Goal: Browse casually: Explore the website without a specific task or goal

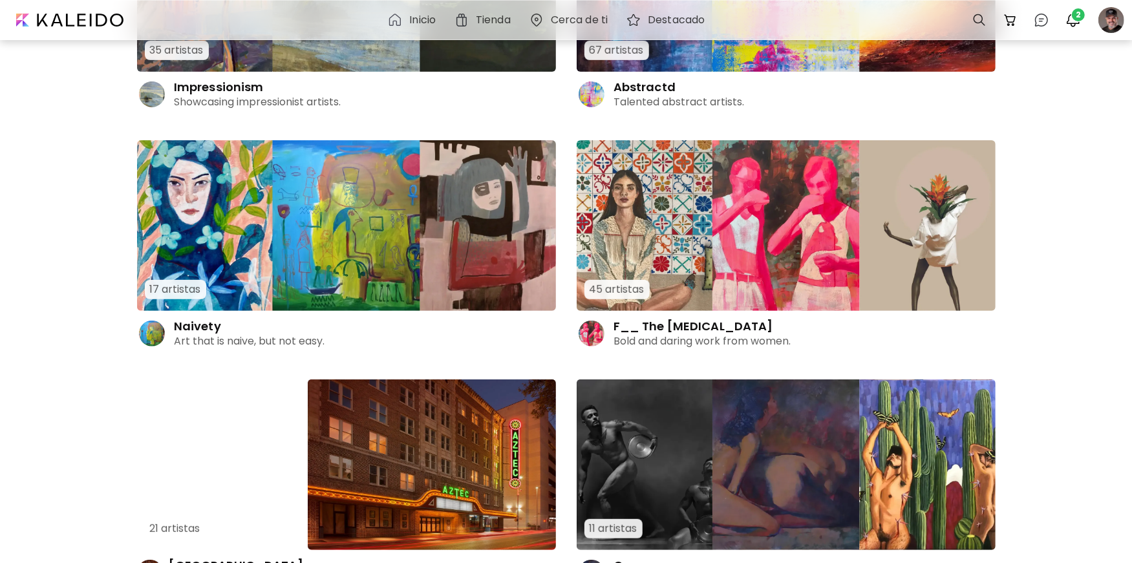
scroll to position [493, 0]
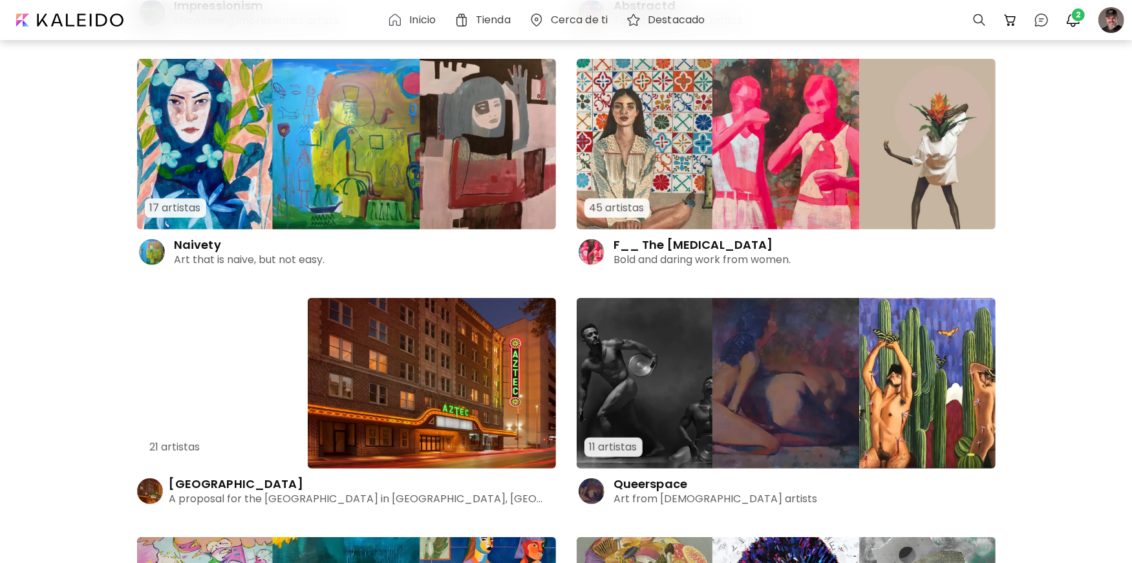
click at [218, 246] on h4 "Naivety" at bounding box center [197, 245] width 47 height 16
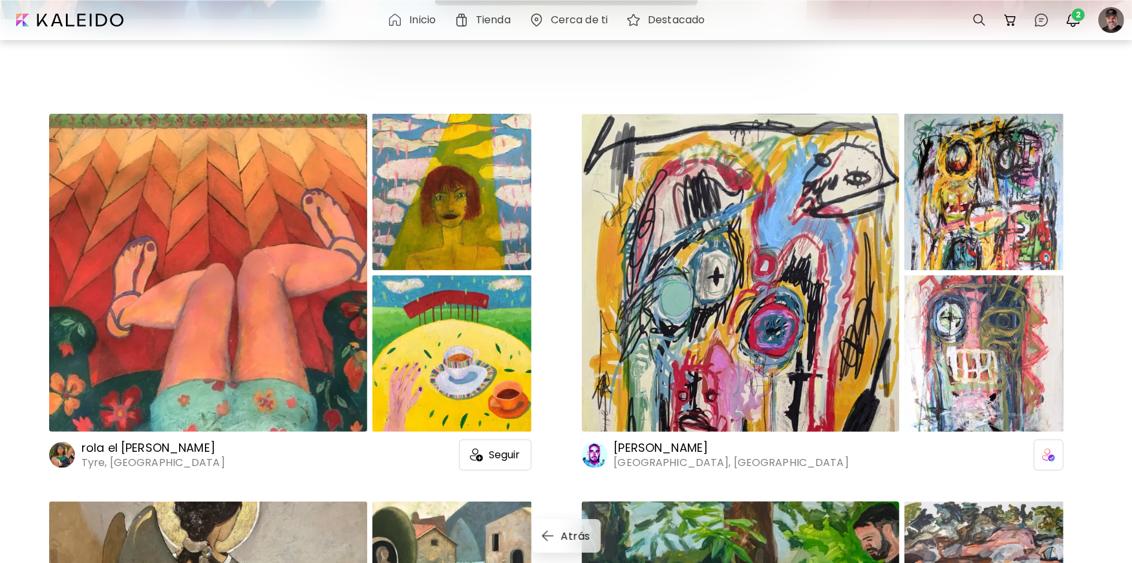
scroll to position [254, 0]
click at [957, 362] on div at bounding box center [983, 353] width 159 height 156
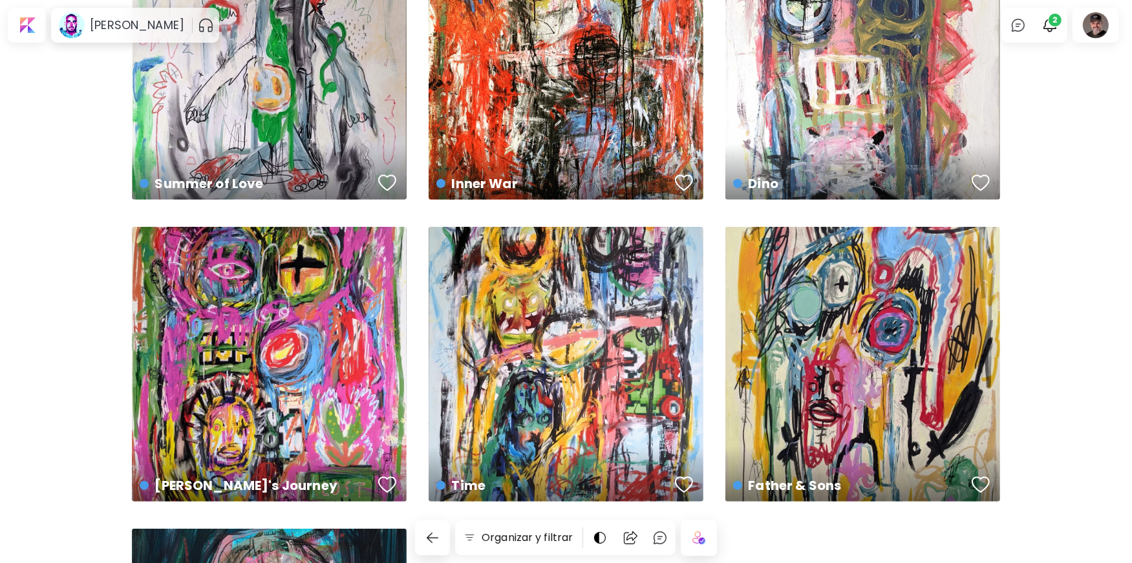
scroll to position [1041, 0]
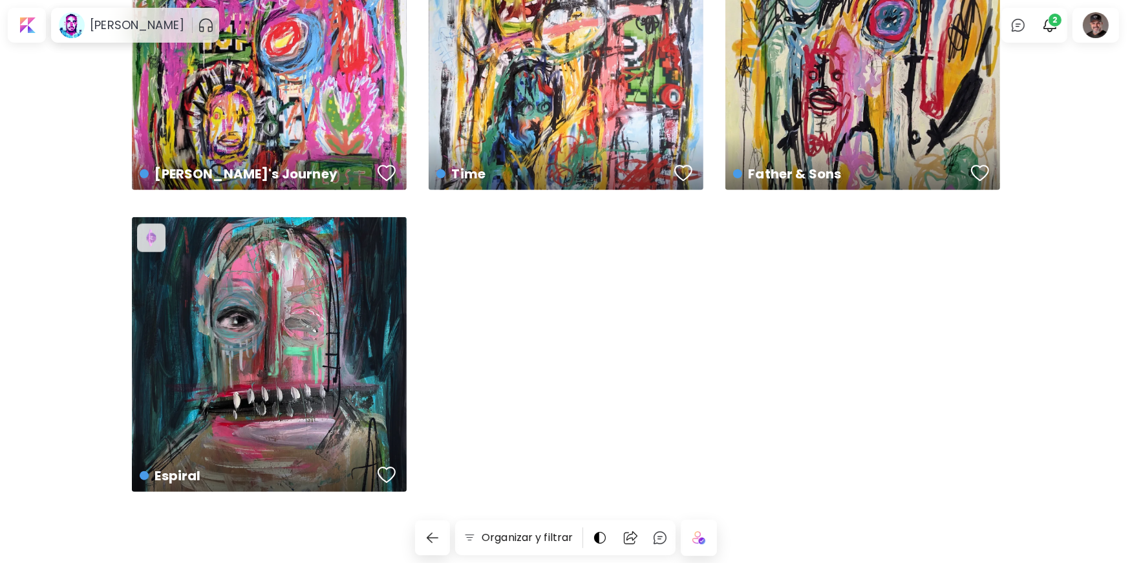
drag, startPoint x: 478, startPoint y: 246, endPoint x: 96, endPoint y: 45, distance: 432.6
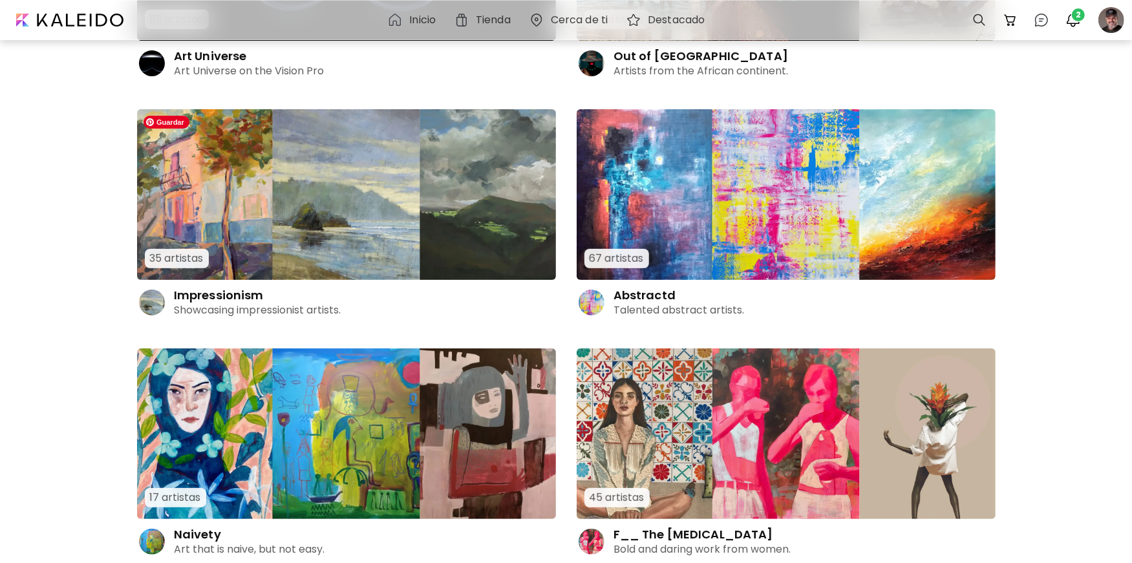
scroll to position [186, 0]
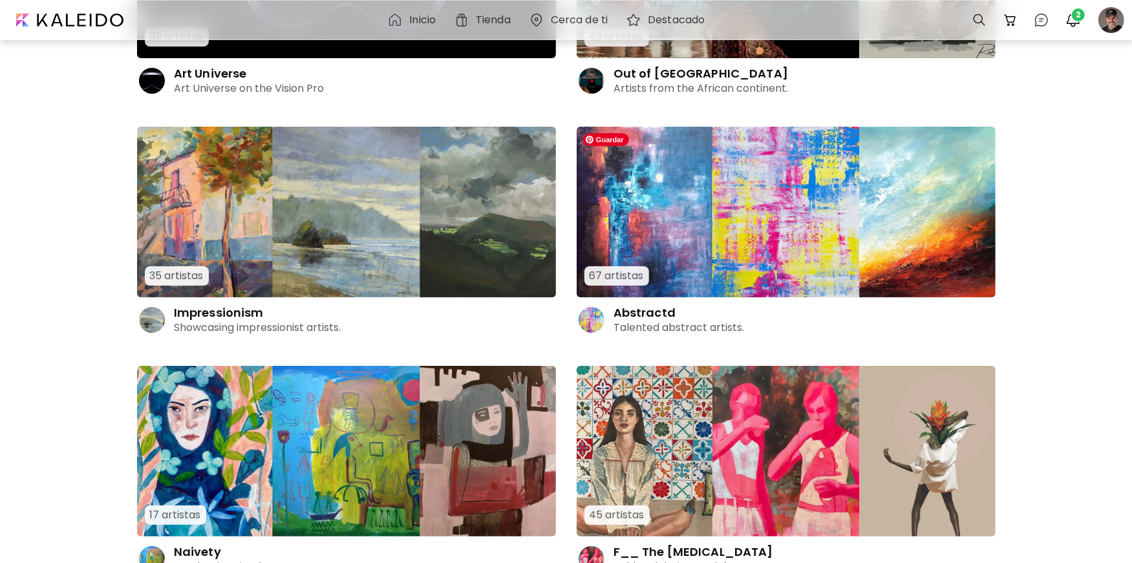
click at [637, 206] on img at bounding box center [786, 212] width 419 height 171
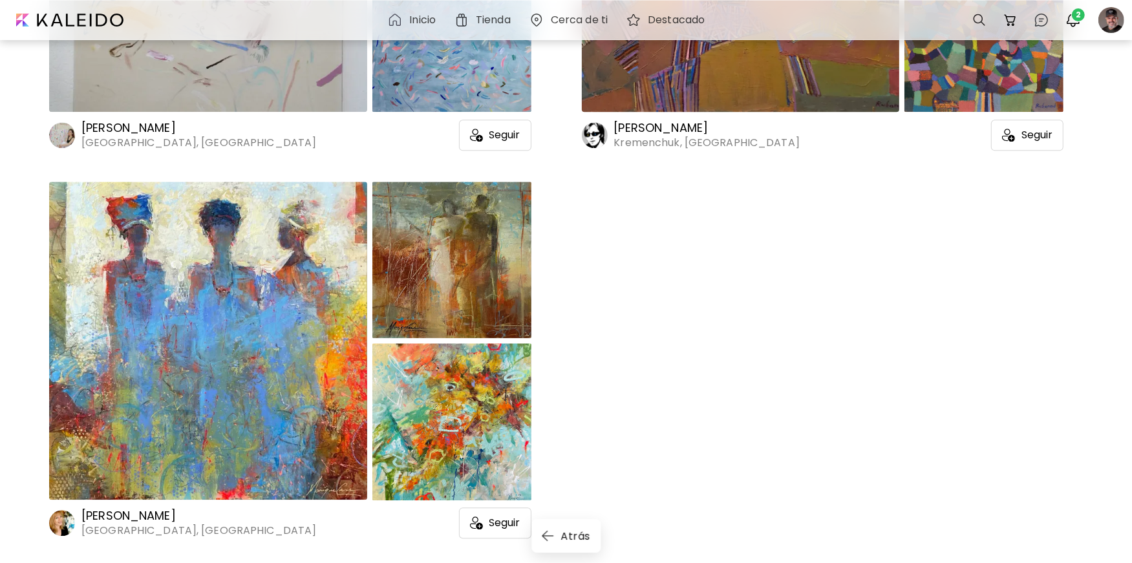
scroll to position [11927, 0]
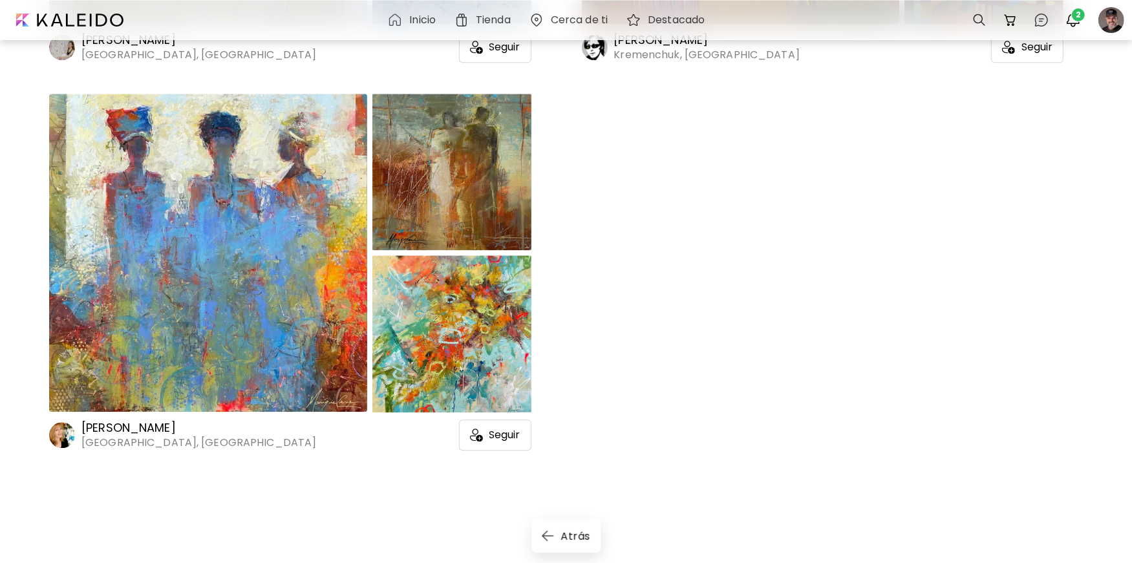
click at [398, 22] on img at bounding box center [395, 20] width 16 height 16
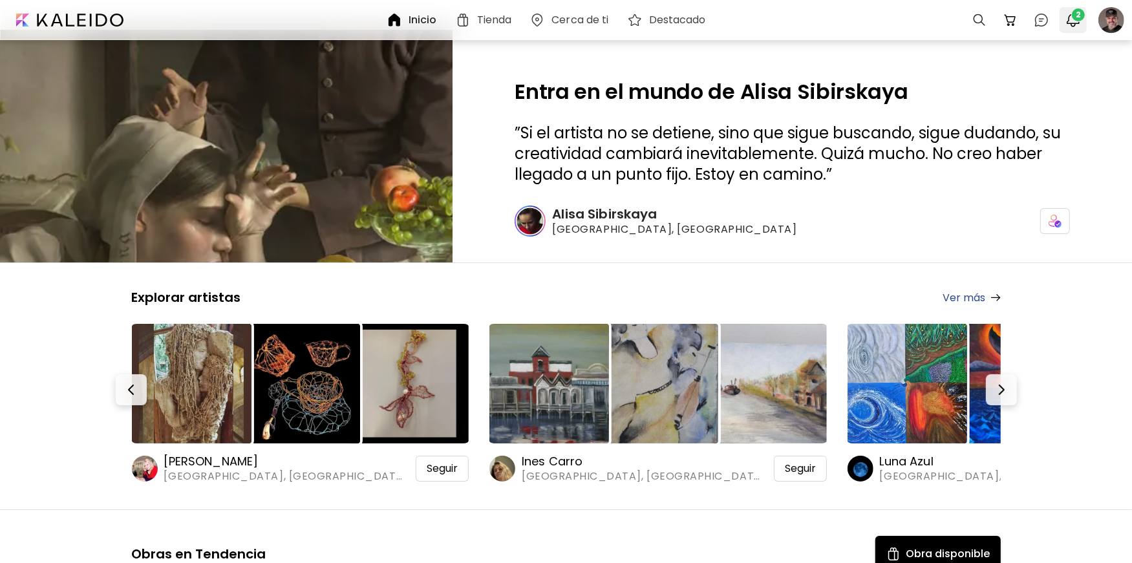
click at [1071, 21] on img "button" at bounding box center [1073, 20] width 16 height 16
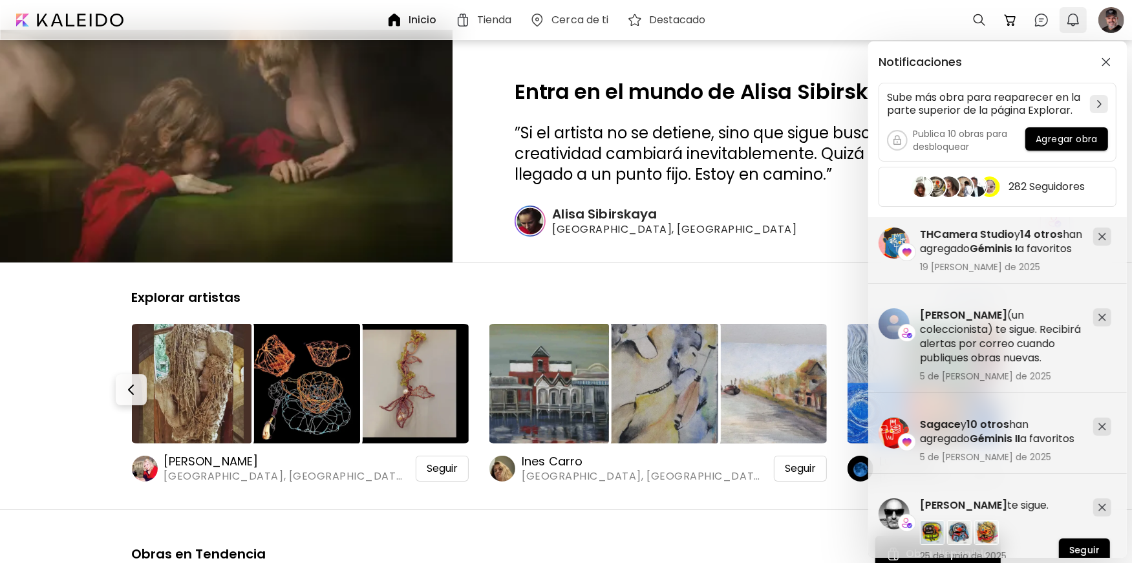
click at [1071, 21] on div "Notificaciones Sube más obra para reaparecer en la parte superior de la página …" at bounding box center [566, 281] width 1132 height 563
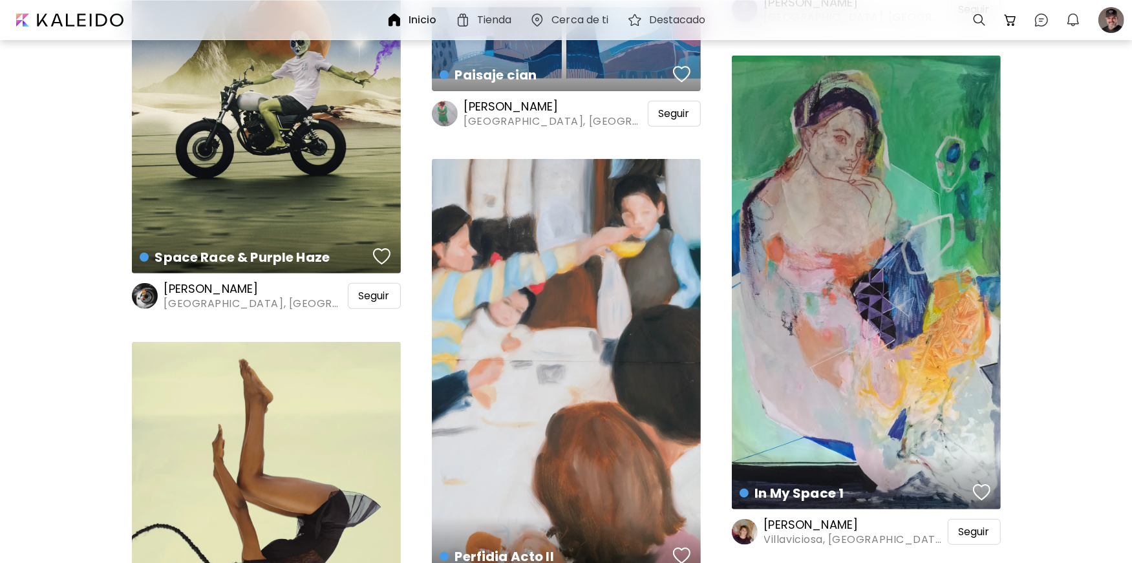
scroll to position [14748, 0]
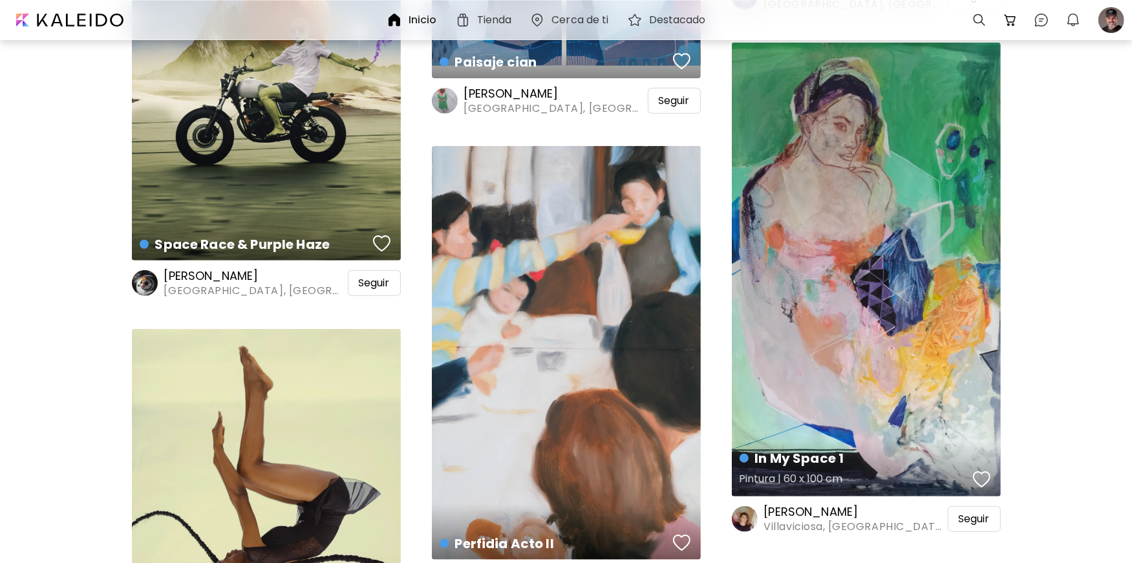
click at [879, 267] on div "In My Space 1 Pintura | 60 x 100 cm" at bounding box center [866, 270] width 269 height 454
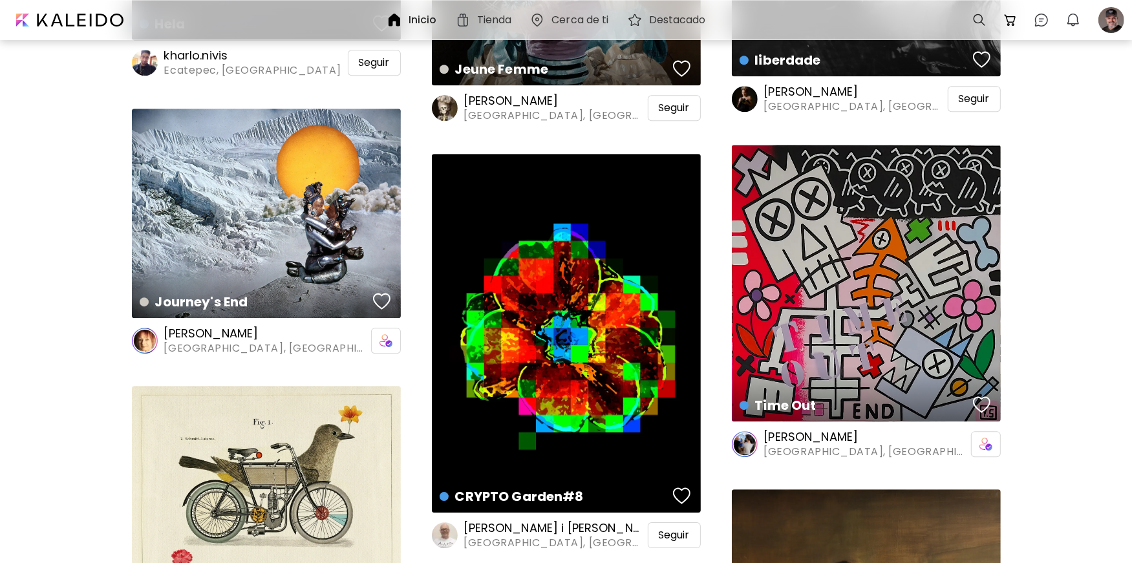
scroll to position [35167, 0]
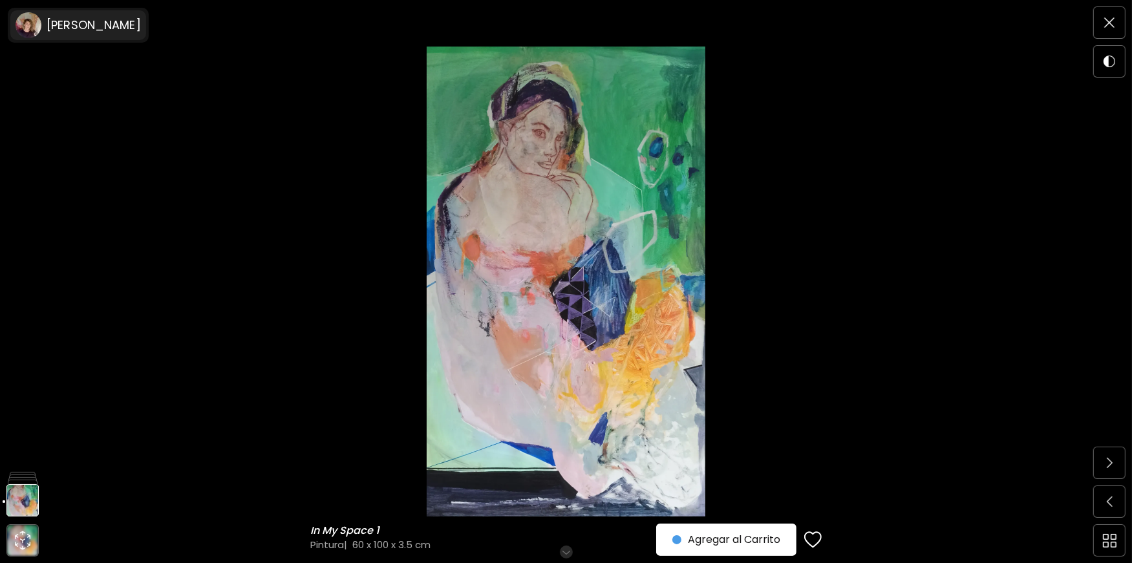
click at [127, 22] on h6 "[PERSON_NAME]" at bounding box center [94, 25] width 94 height 16
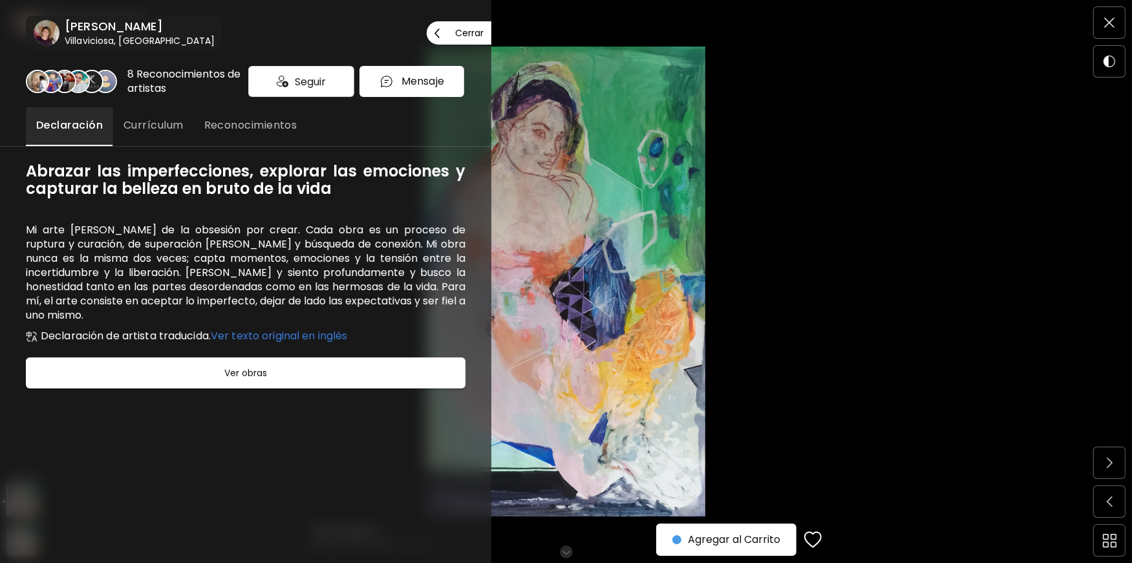
click at [122, 25] on h6 "[PERSON_NAME]" at bounding box center [140, 27] width 150 height 16
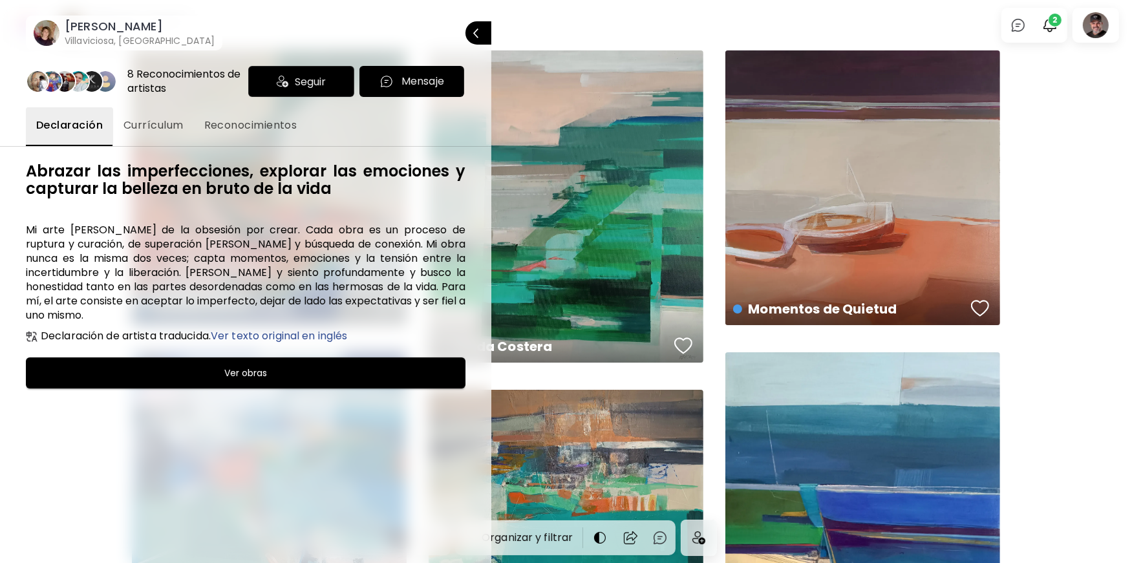
click at [122, 25] on h6 "[PERSON_NAME]" at bounding box center [140, 27] width 150 height 16
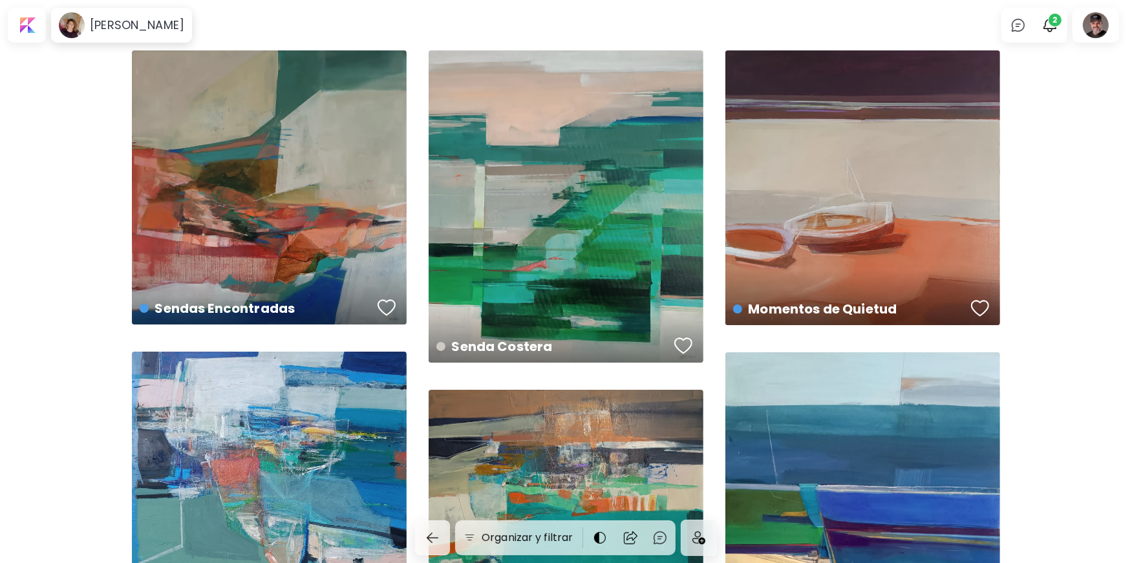
click at [122, 25] on h6 "[PERSON_NAME]" at bounding box center [137, 25] width 94 height 16
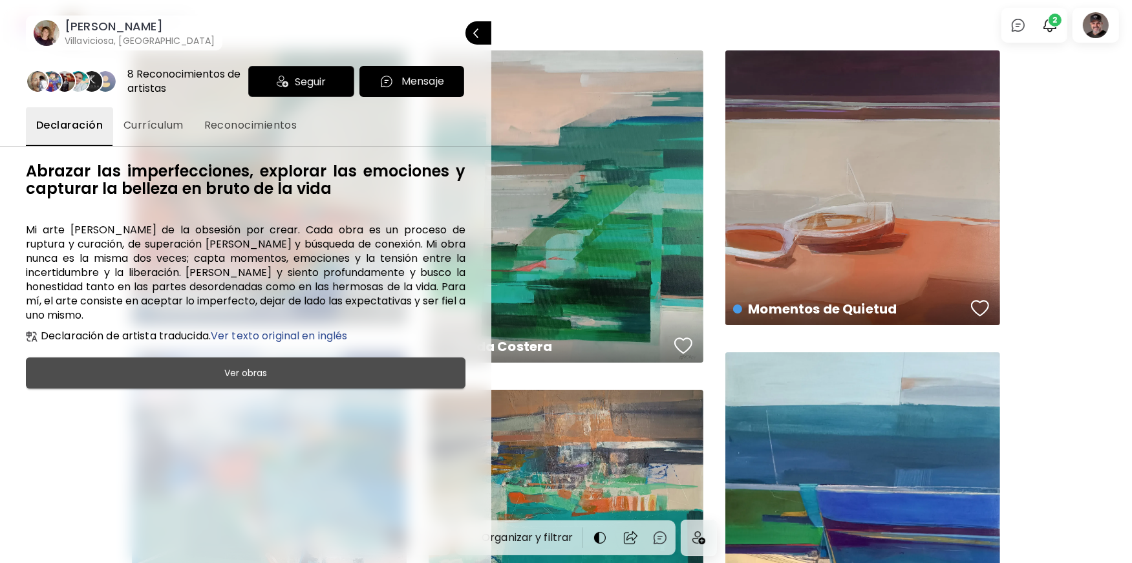
click at [137, 365] on span "Ver obras" at bounding box center [245, 373] width 407 height 16
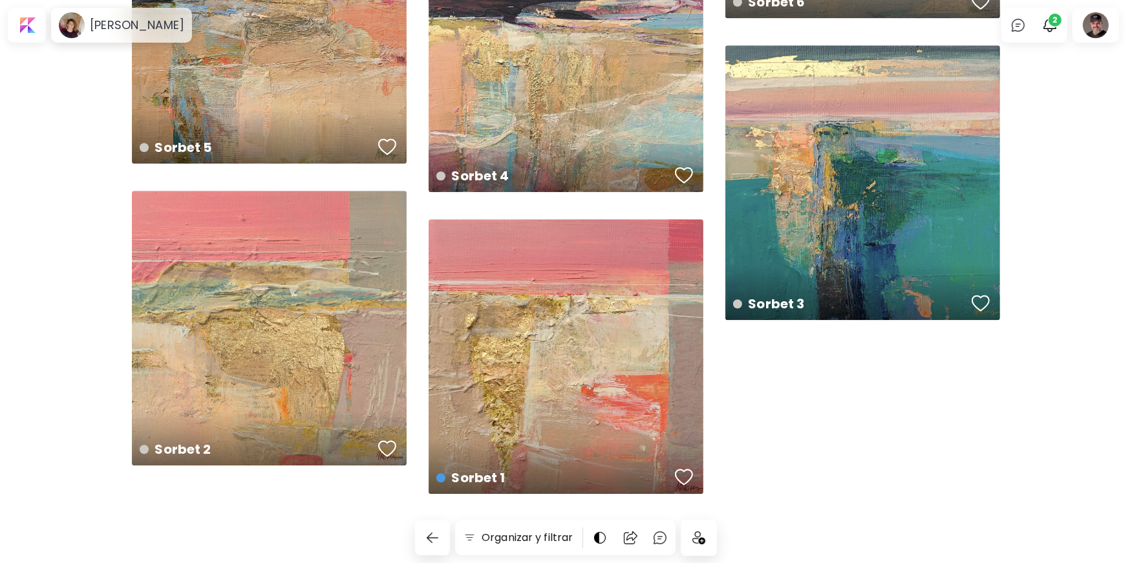
scroll to position [3116, 0]
